Goal: Transaction & Acquisition: Download file/media

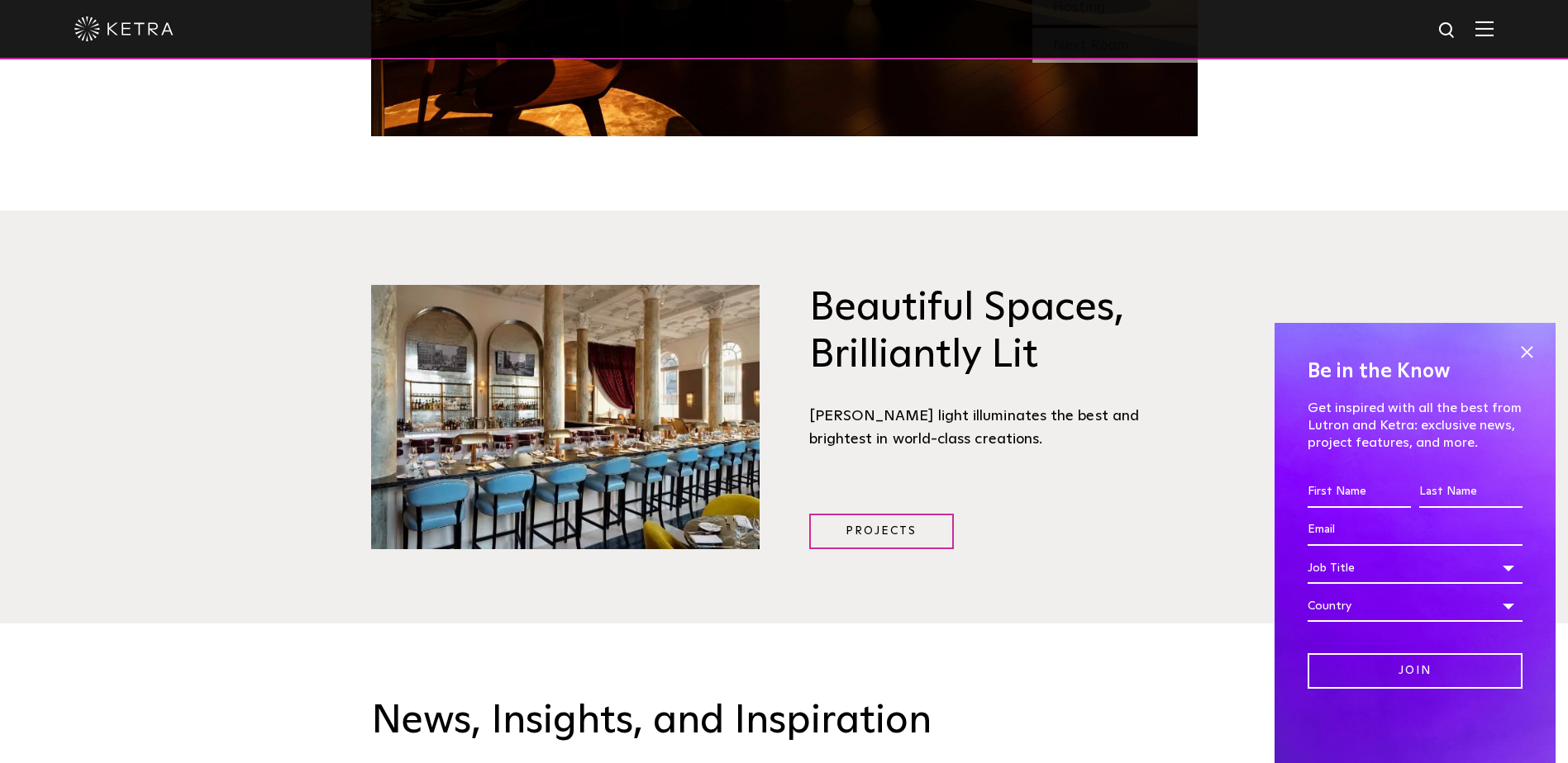
scroll to position [2313, 0]
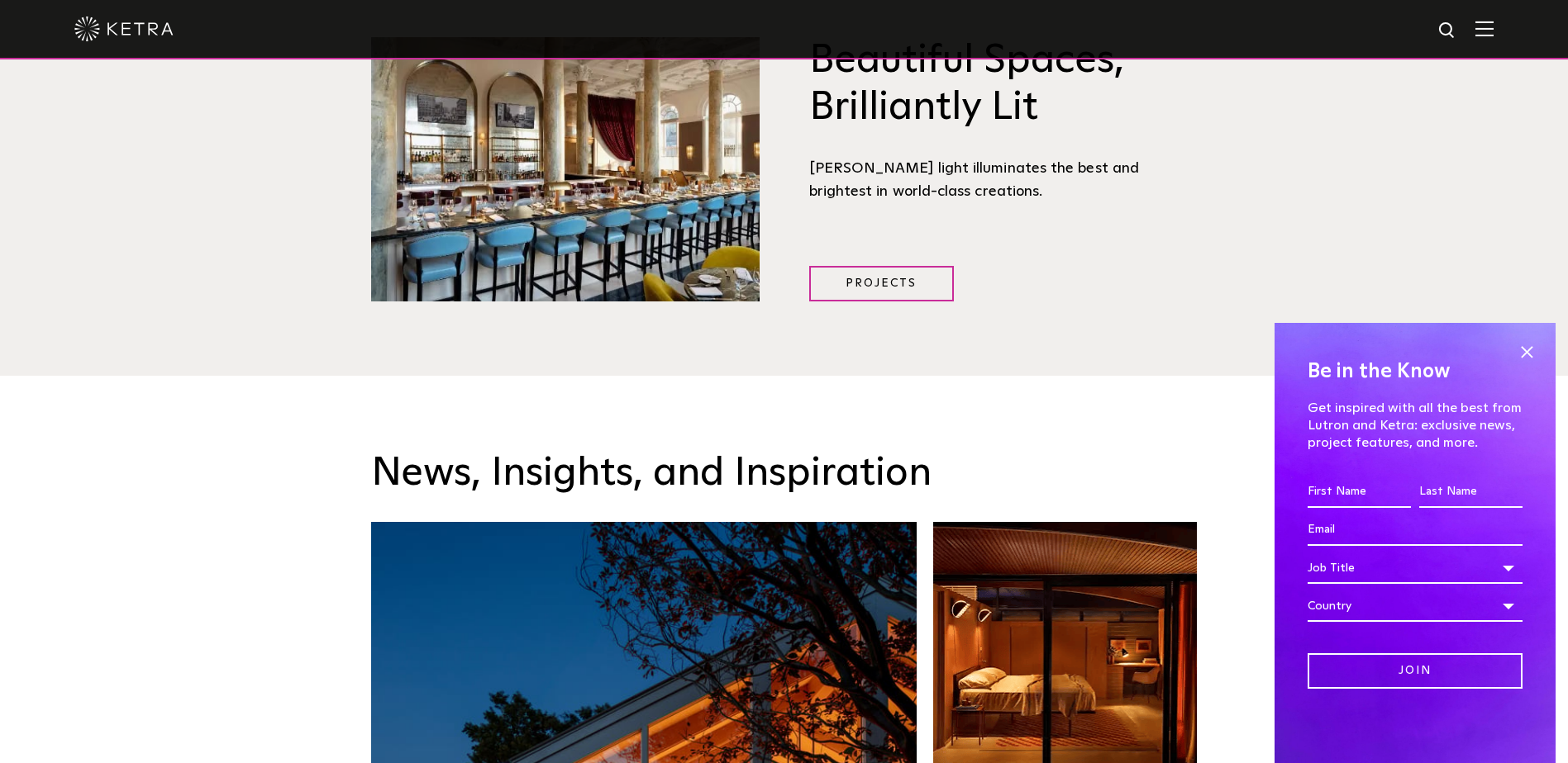
click at [1493, 34] on img at bounding box center [1484, 28] width 18 height 15
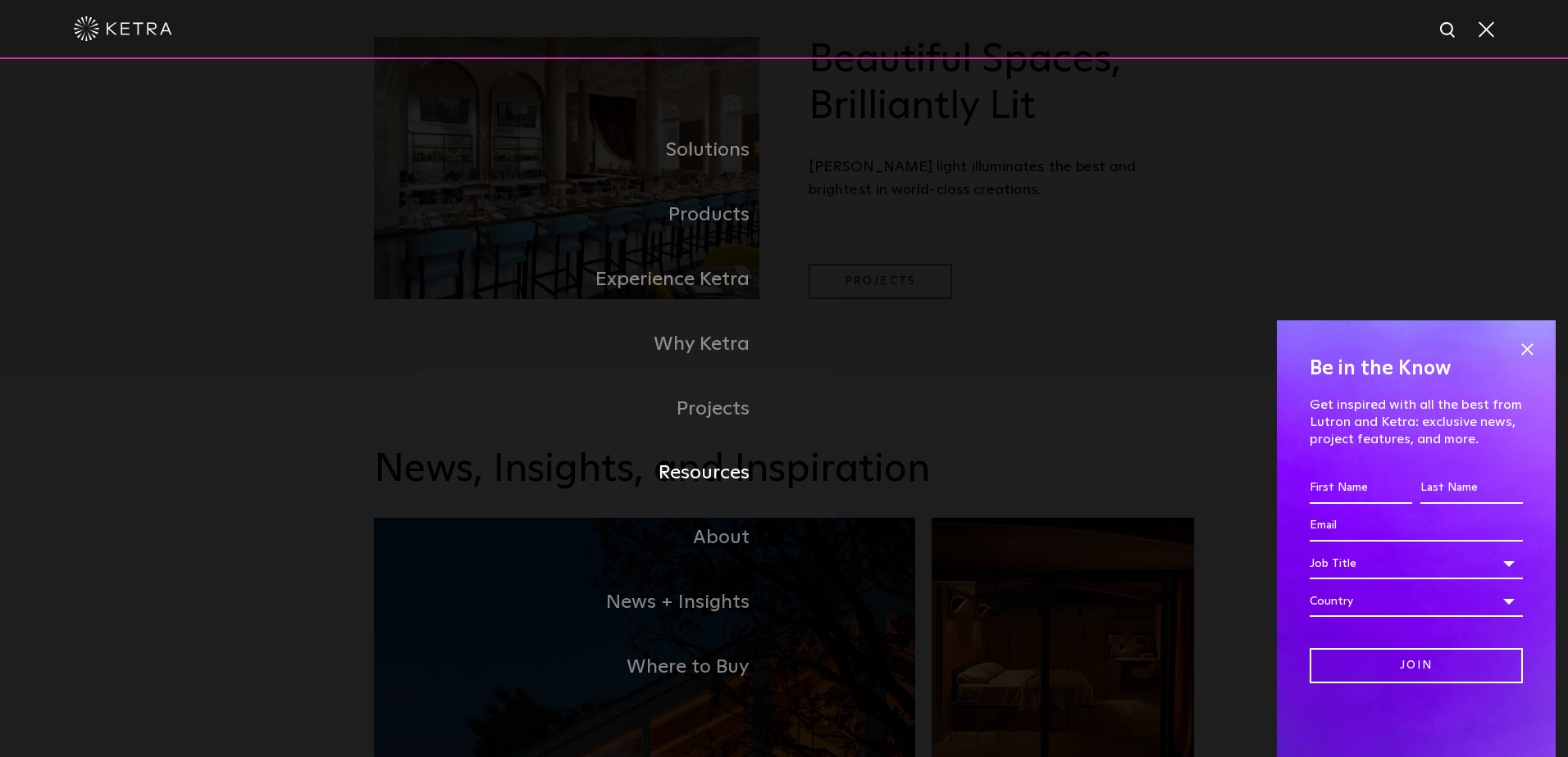
click at [724, 469] on link "Resources" at bounding box center [579, 473] width 410 height 65
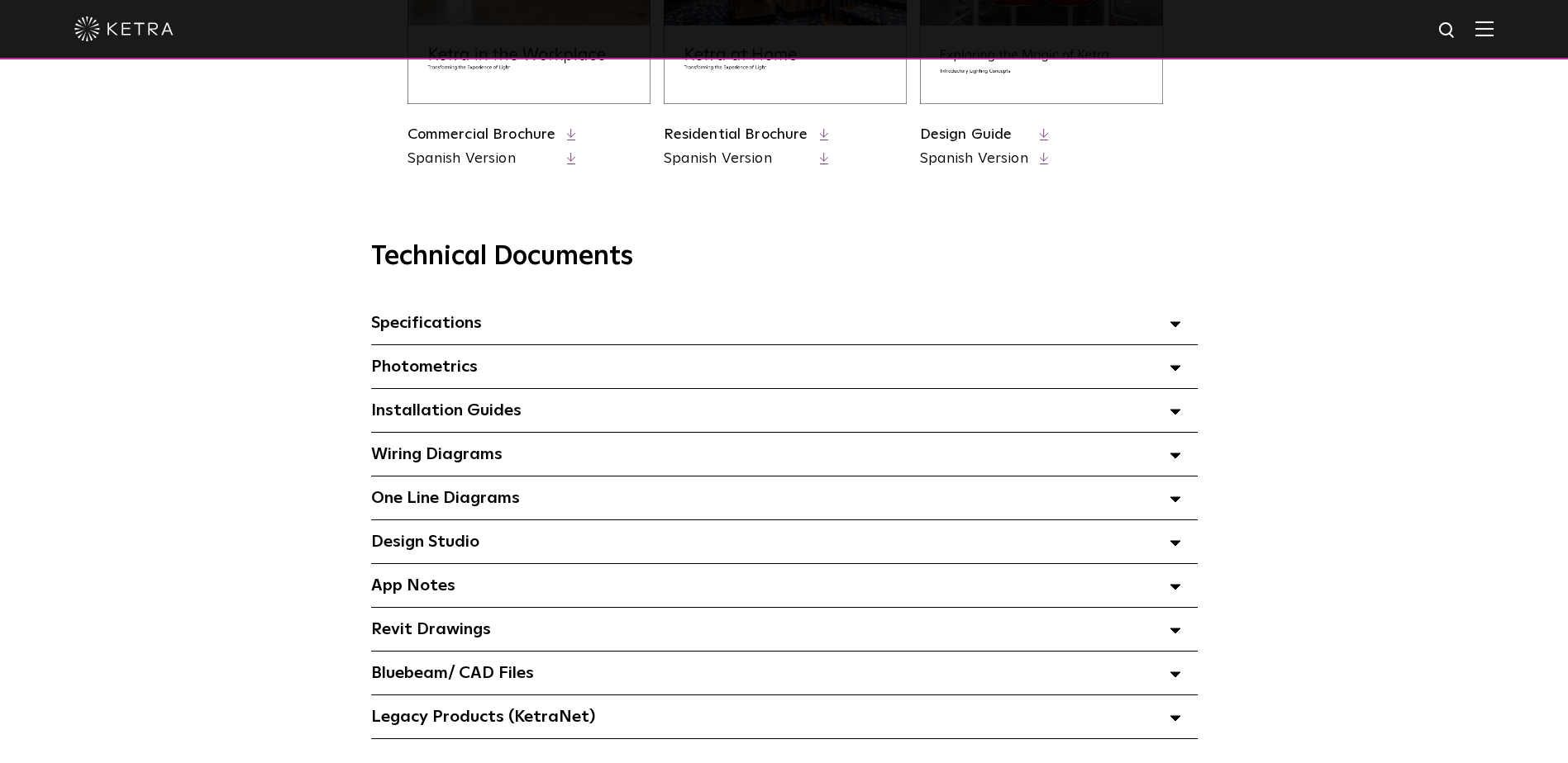
scroll to position [1074, 0]
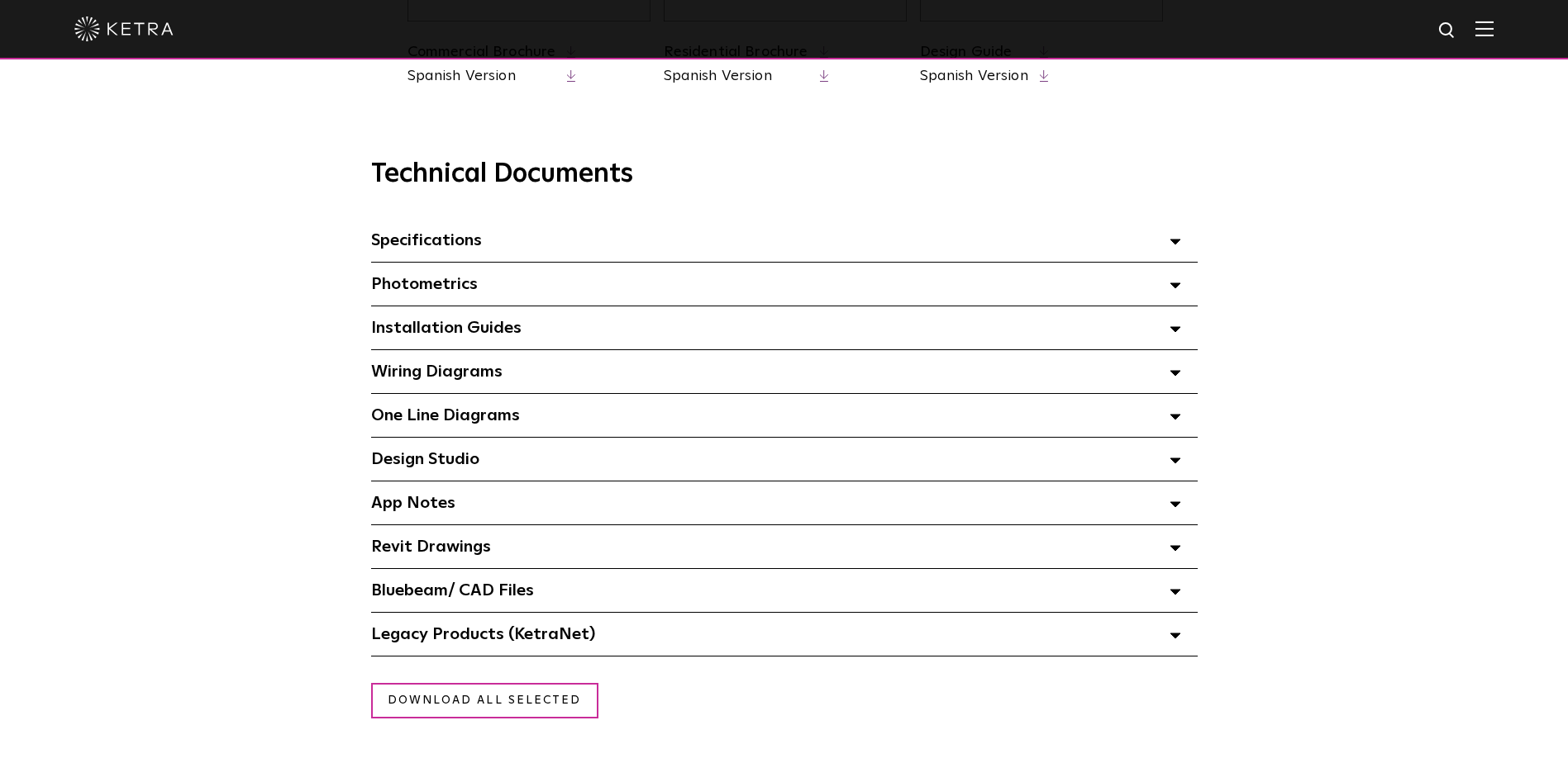
click at [516, 241] on div "Specifications Select checkboxes to use the bulk download option below" at bounding box center [784, 240] width 827 height 43
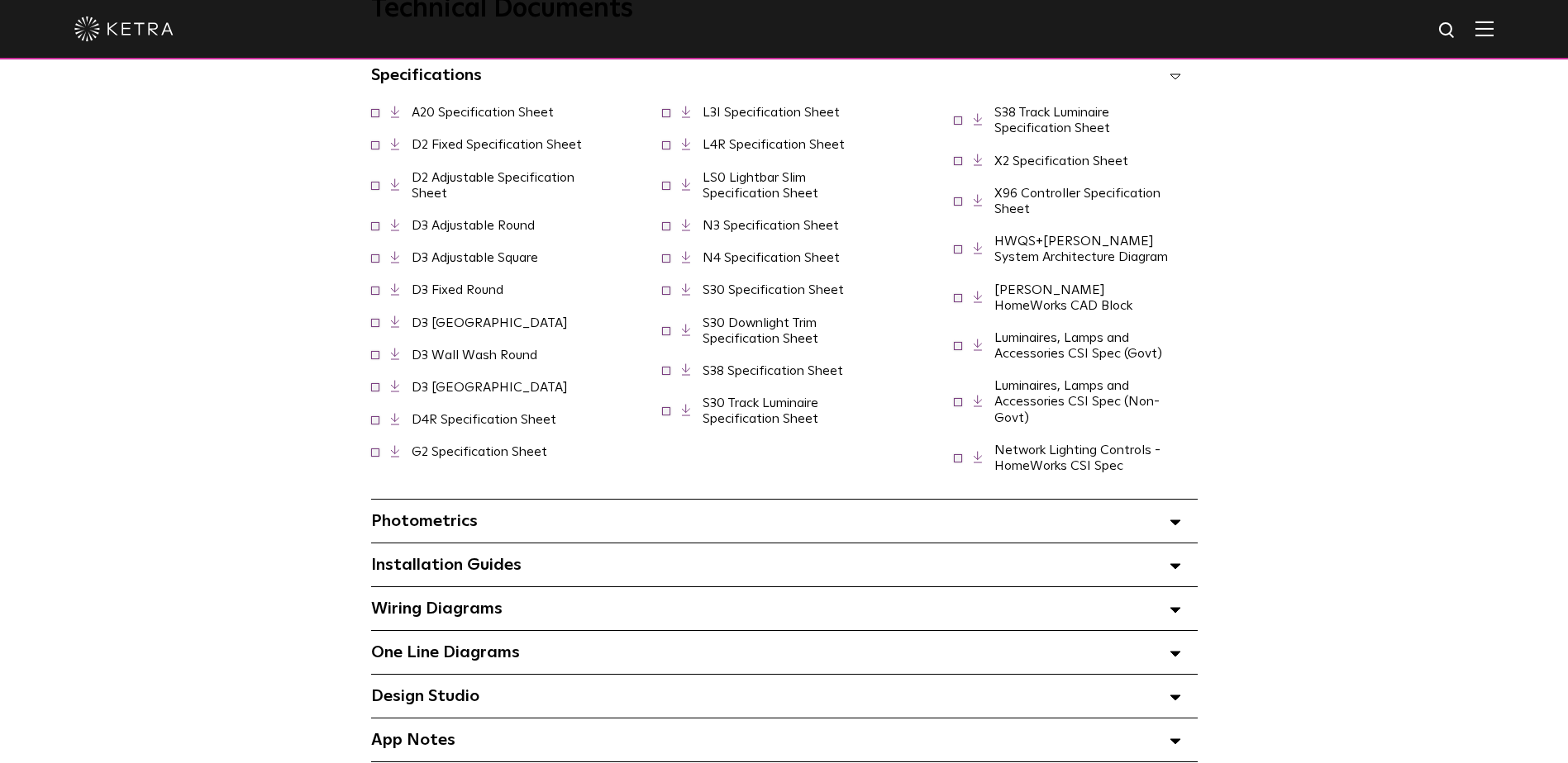
scroll to position [1405, 0]
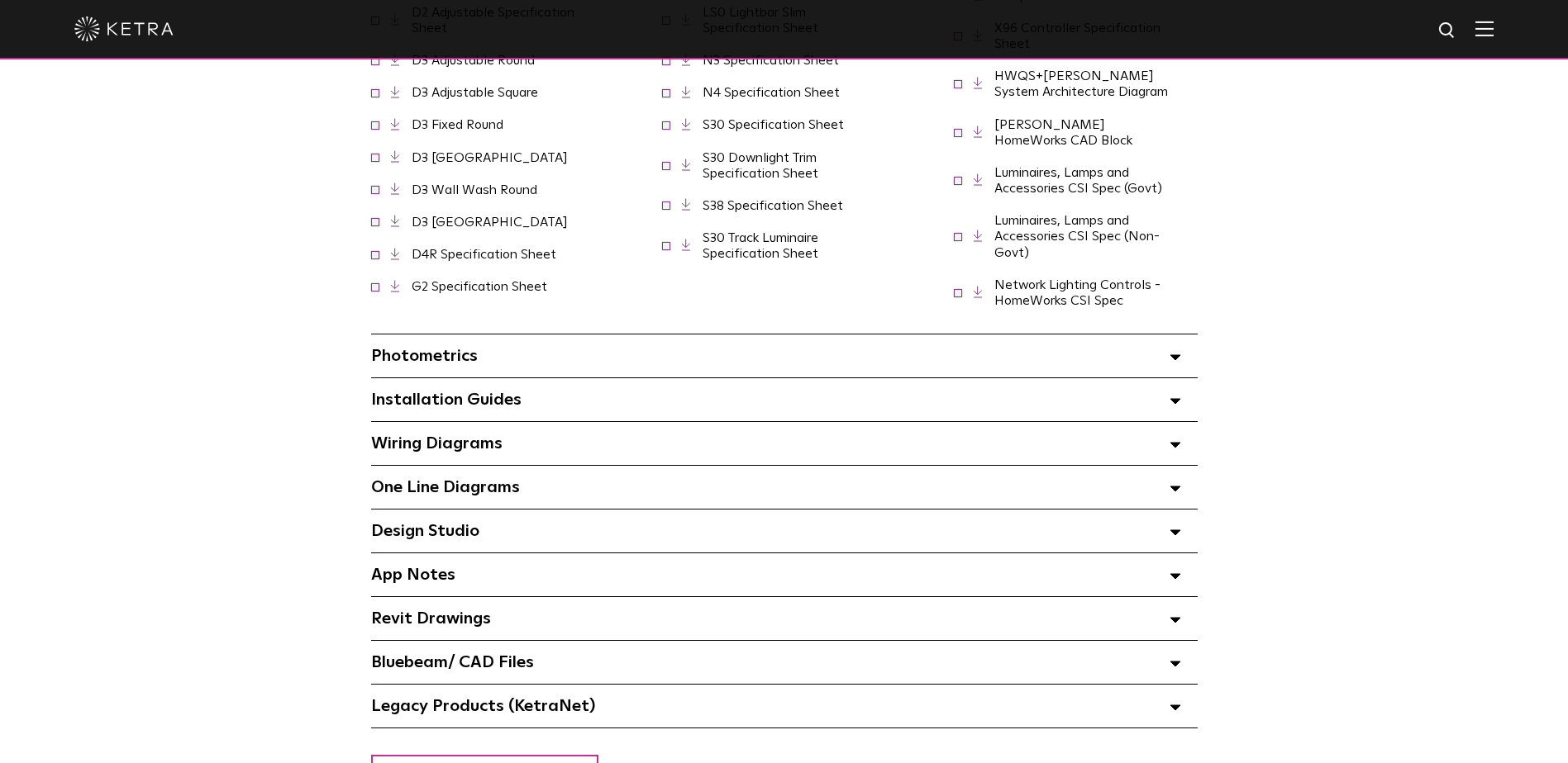
click at [633, 643] on div "Bluebeam/ CAD Files" at bounding box center [784, 662] width 827 height 43
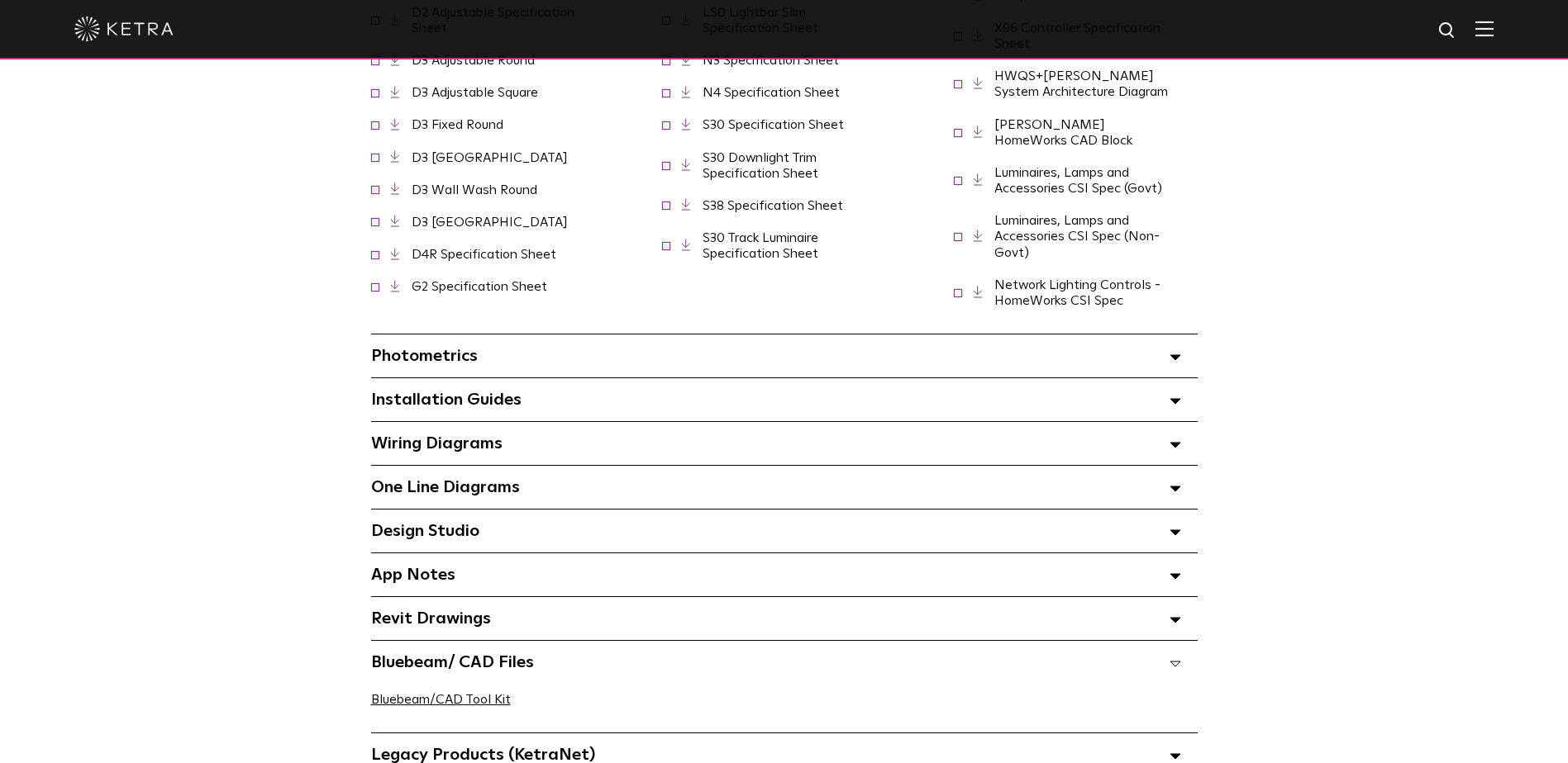
click at [636, 599] on div "Revit Drawings Select checkboxes to use the bulk download option below" at bounding box center [784, 618] width 827 height 43
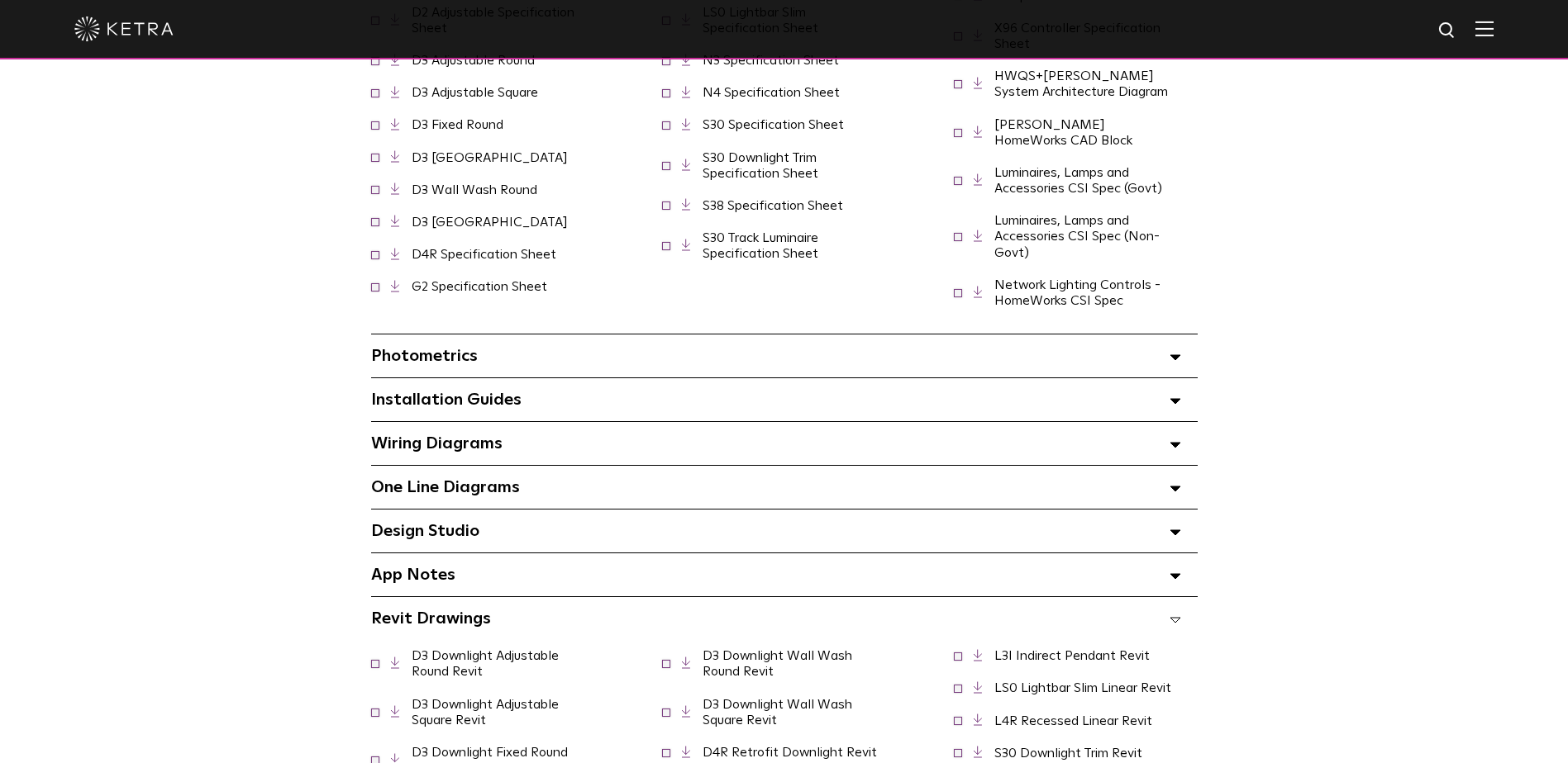
click at [603, 531] on div "Design Studio Select checkboxes to use the bulk download option below" at bounding box center [784, 530] width 827 height 43
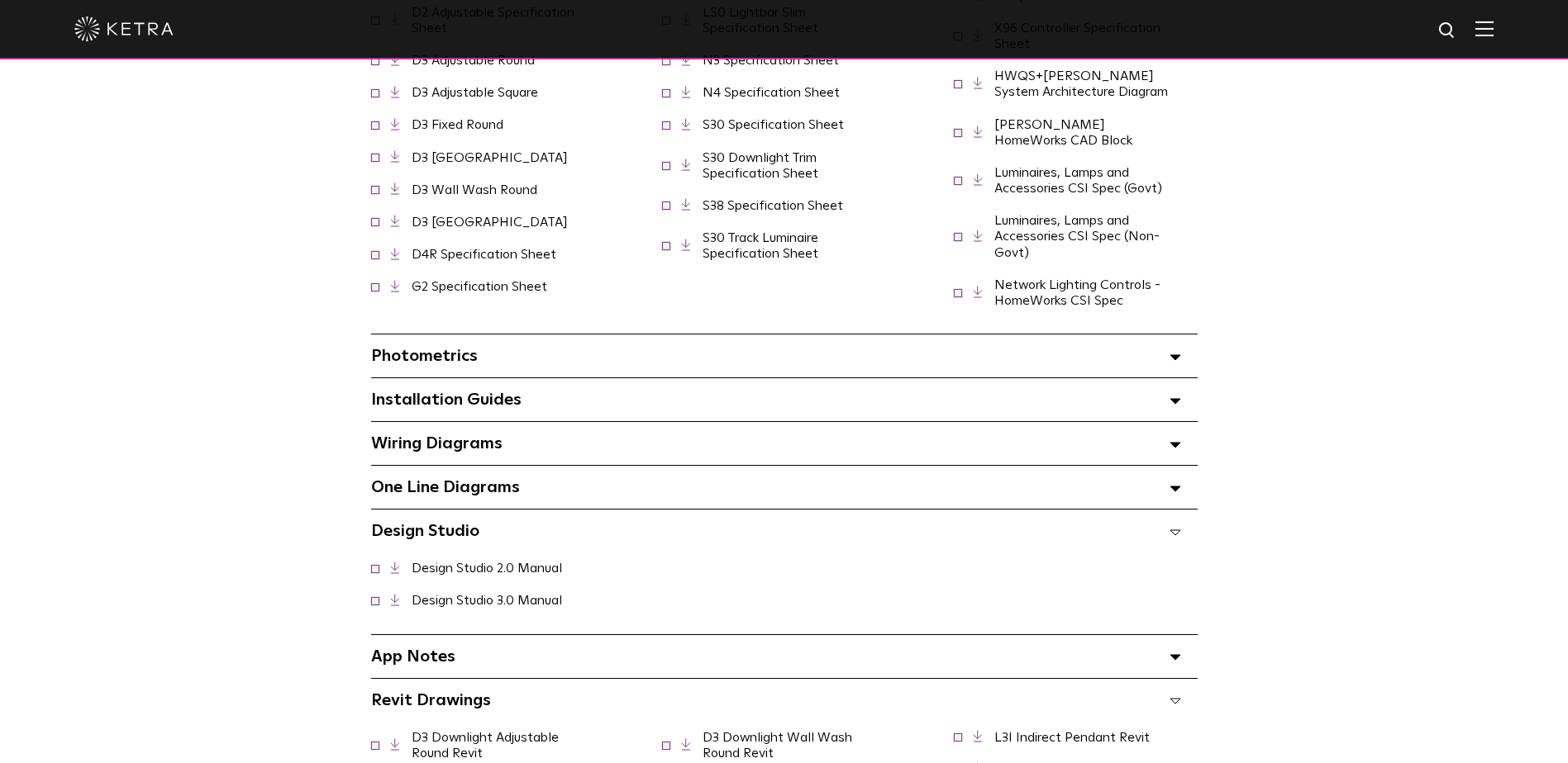
click at [620, 519] on div "Design Studio Select checkboxes to use the bulk download option below" at bounding box center [784, 530] width 827 height 43
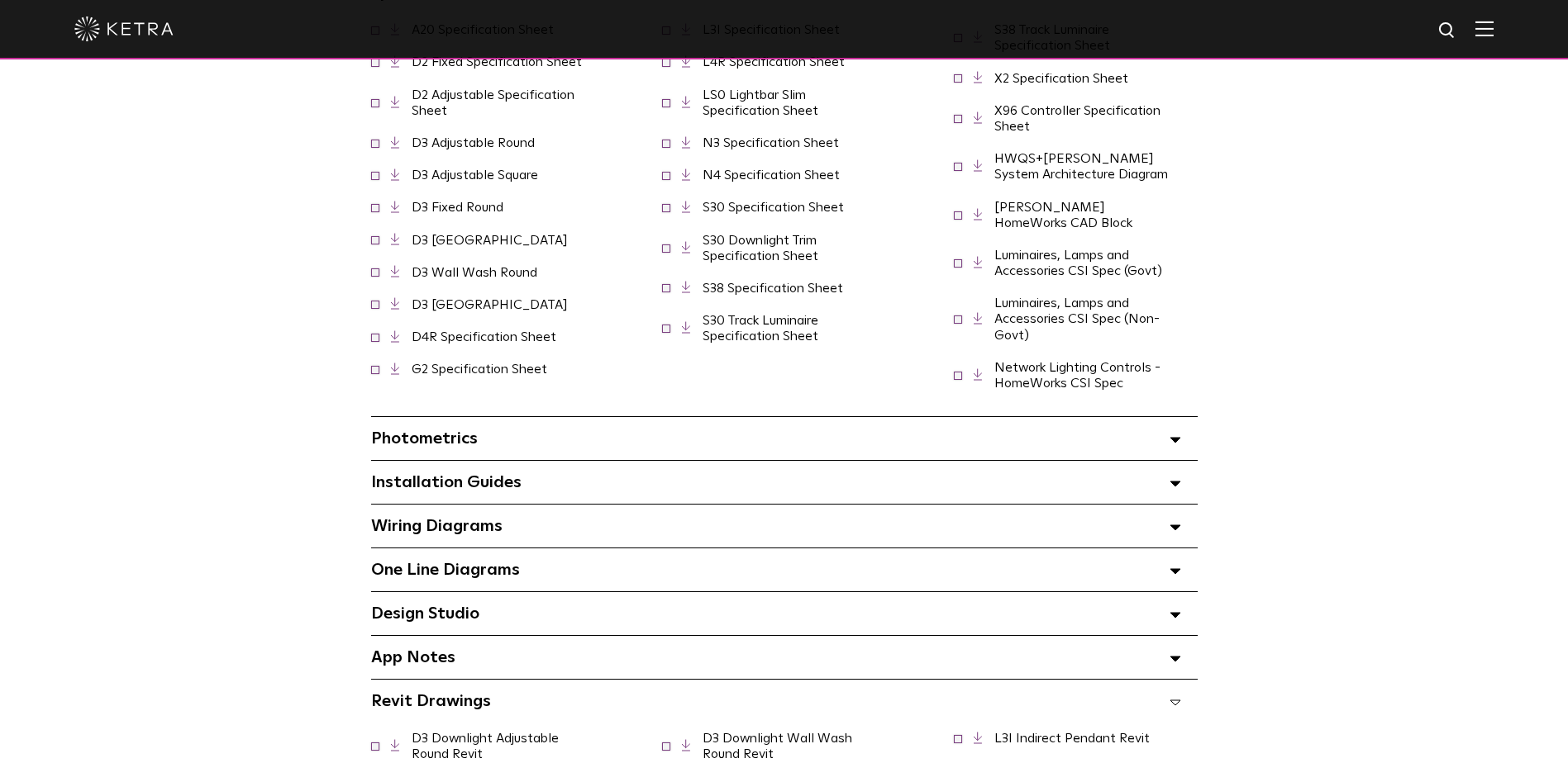
scroll to position [1239, 0]
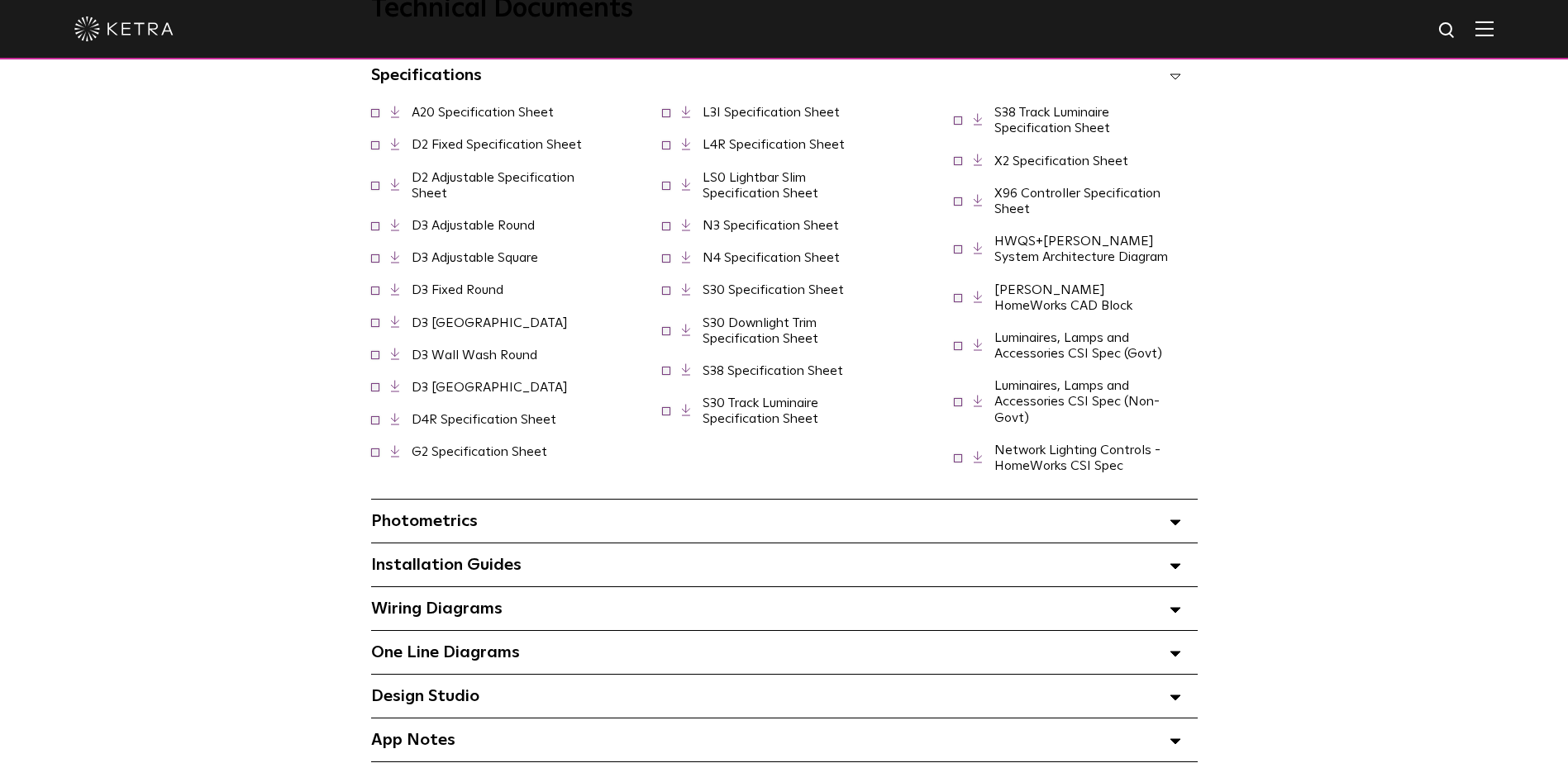
click at [1128, 381] on link "Luminaires, Lamps and Accessories CSI Spec (Non-Govt)" at bounding box center [1076, 401] width 166 height 44
